Goal: Information Seeking & Learning: Learn about a topic

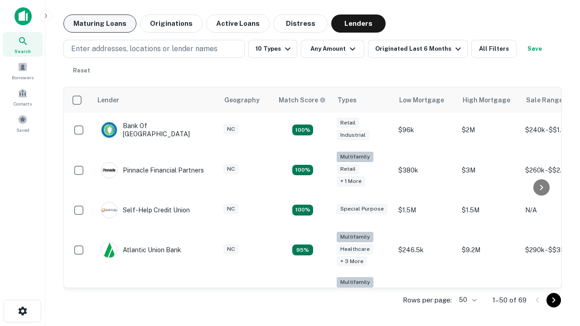
click at [100, 24] on button "Maturing Loans" at bounding box center [99, 24] width 73 height 18
